Goal: Book appointment/travel/reservation

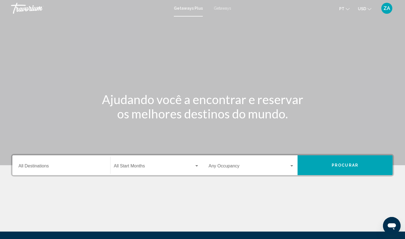
click at [68, 164] on div "Destination All Destinations" at bounding box center [61, 165] width 86 height 17
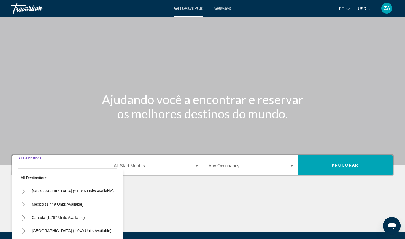
scroll to position [60, 0]
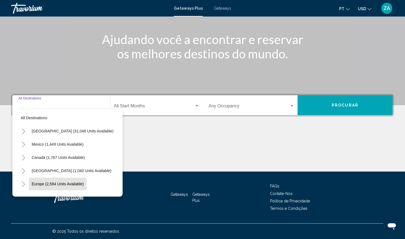
click at [52, 181] on button "Europe (2,584 units available)" at bounding box center [58, 184] width 58 height 13
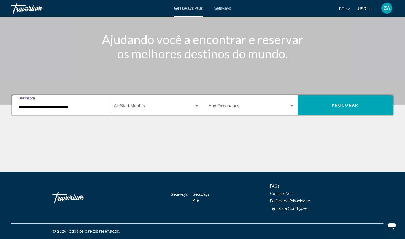
click at [47, 107] on input "**********" at bounding box center [61, 107] width 86 height 5
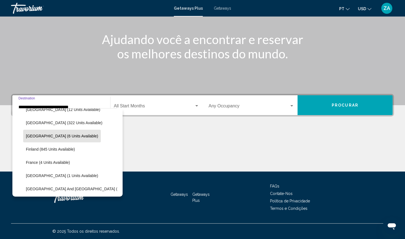
scroll to position [87, 0]
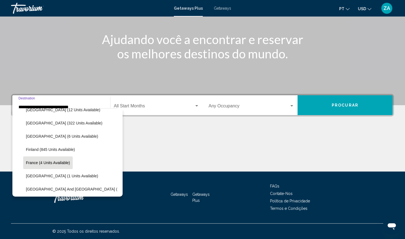
click at [51, 162] on span "France (4 units available)" at bounding box center [48, 163] width 44 height 4
type input "**********"
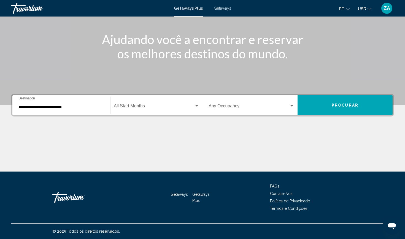
click at [144, 104] on div "Start Month All Start Months" at bounding box center [156, 105] width 85 height 17
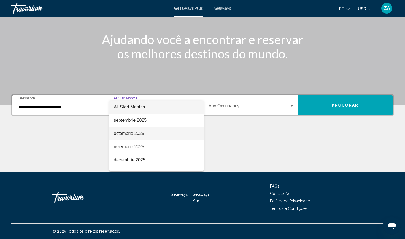
click at [136, 134] on span "octombrie 2025" at bounding box center [156, 133] width 85 height 13
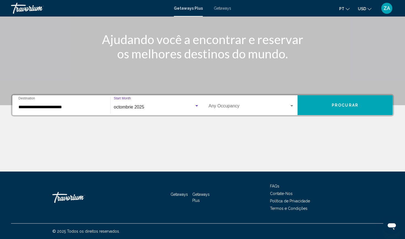
click at [62, 106] on input "**********" at bounding box center [61, 107] width 86 height 5
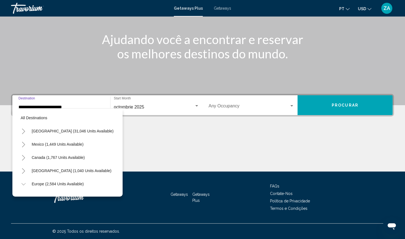
scroll to position [99, 0]
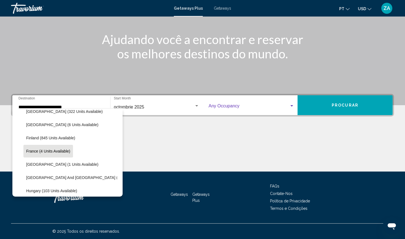
click at [230, 106] on span "Search widget" at bounding box center [249, 107] width 81 height 5
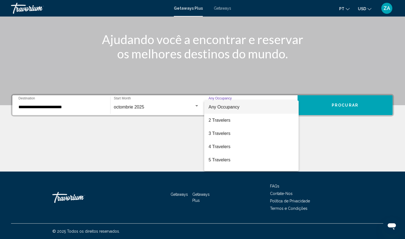
click at [127, 104] on div at bounding box center [202, 119] width 405 height 239
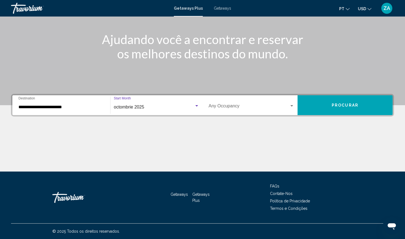
click at [133, 108] on span "octombrie 2025" at bounding box center [129, 107] width 30 height 5
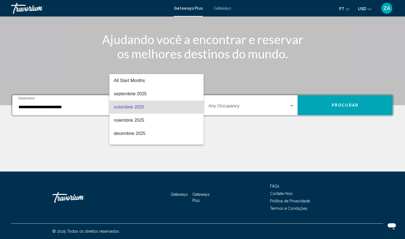
click at [66, 106] on div at bounding box center [202, 119] width 405 height 239
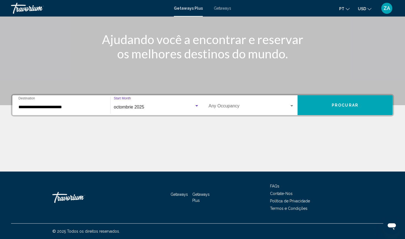
click at [124, 107] on span "octombrie 2025" at bounding box center [129, 107] width 30 height 5
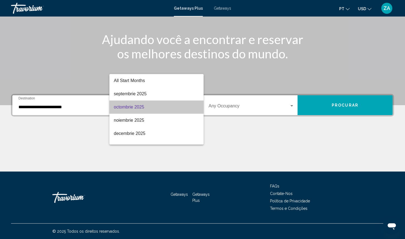
click at [133, 102] on span "octombrie 2025" at bounding box center [156, 107] width 85 height 13
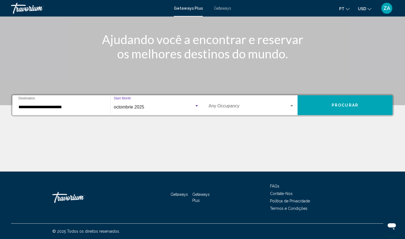
click at [197, 106] on div "Search widget" at bounding box center [196, 105] width 3 height 1
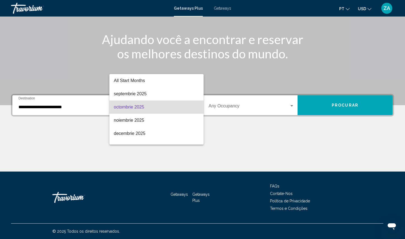
click at [276, 110] on div at bounding box center [202, 119] width 405 height 239
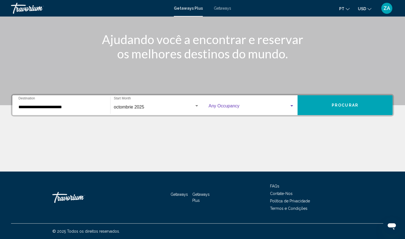
click at [292, 106] on div "Search widget" at bounding box center [291, 105] width 3 height 1
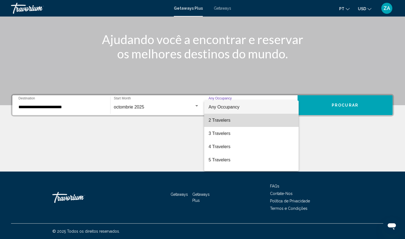
click at [265, 118] on span "2 Travelers" at bounding box center [252, 120] width 86 height 13
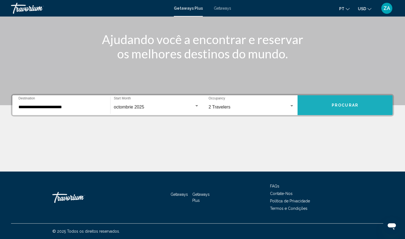
click at [328, 104] on button "Procurar" at bounding box center [345, 105] width 95 height 20
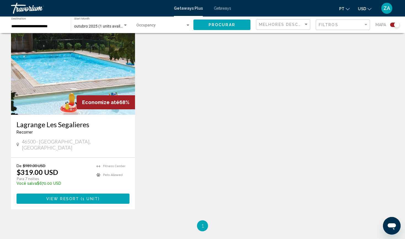
scroll to position [203, 0]
